Goal: Navigation & Orientation: Go to known website

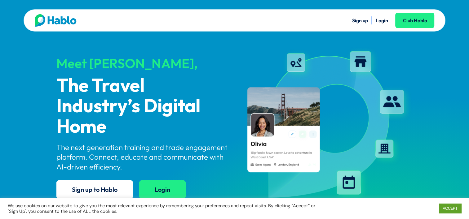
click at [161, 191] on link "Login" at bounding box center [162, 190] width 46 height 18
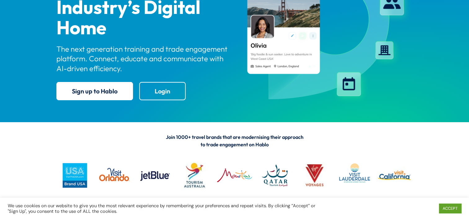
scroll to position [93, 0]
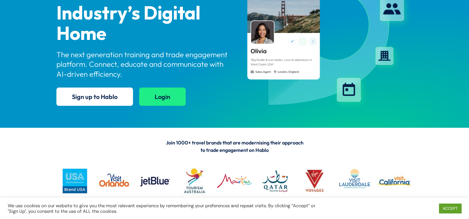
click at [168, 93] on link "Login" at bounding box center [162, 97] width 46 height 18
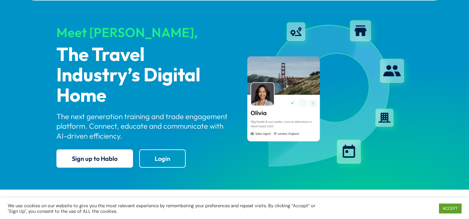
scroll to position [0, 0]
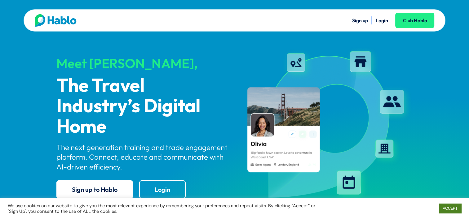
click at [449, 208] on link "ACCEPT" at bounding box center [450, 209] width 22 height 10
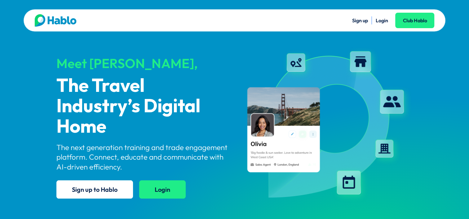
click at [152, 186] on link "Login" at bounding box center [162, 190] width 46 height 18
click at [165, 191] on link "Login" at bounding box center [162, 190] width 46 height 18
click at [157, 187] on link "Login" at bounding box center [162, 190] width 46 height 18
click at [385, 21] on link "Login" at bounding box center [381, 20] width 12 height 6
click at [384, 21] on link "Login" at bounding box center [381, 20] width 12 height 6
